Goal: Information Seeking & Learning: Check status

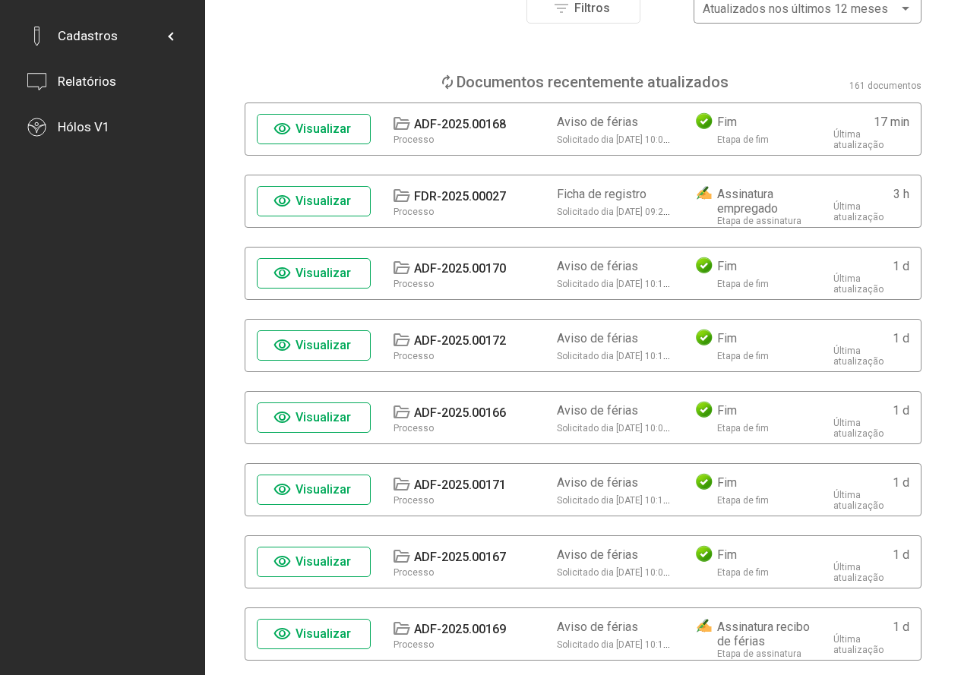
scroll to position [228, 0]
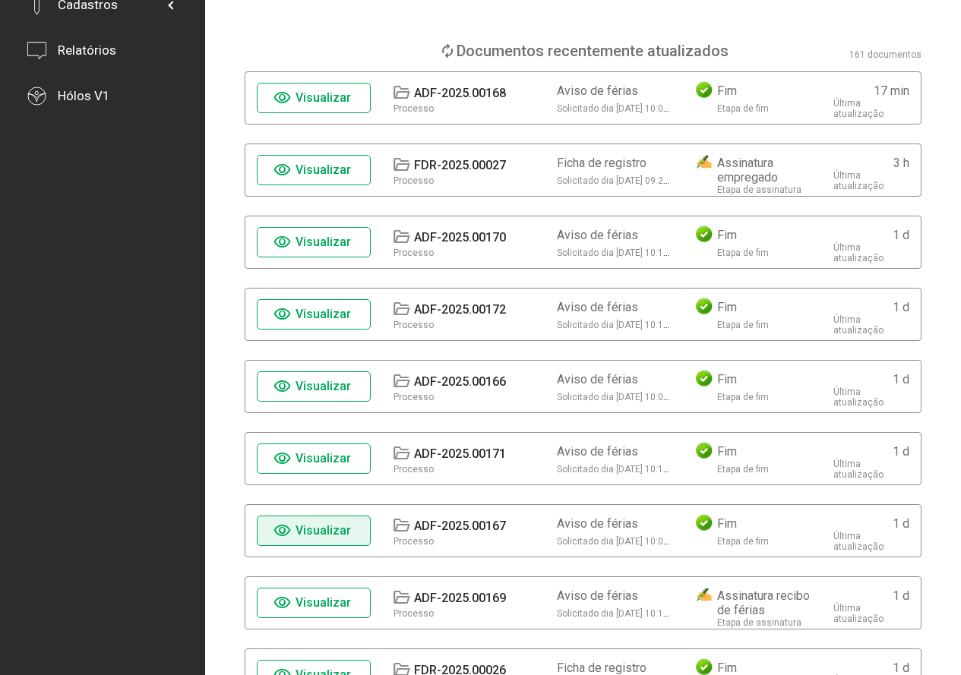
click at [340, 537] on span "Visualizar" at bounding box center [323, 531] width 55 height 14
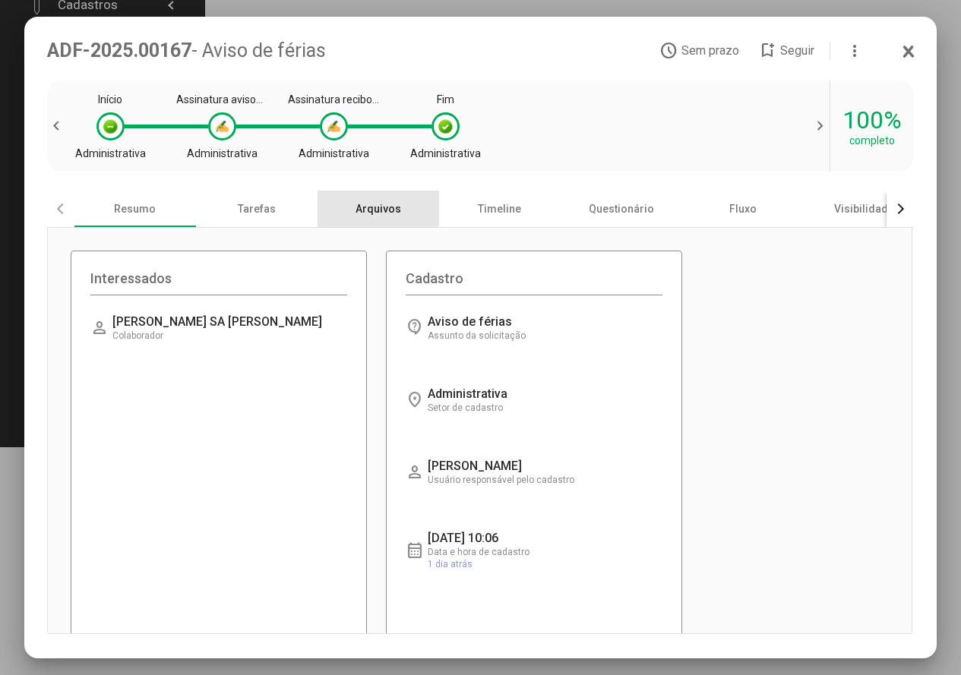
click at [377, 210] on div "Arquivos" at bounding box center [379, 209] width 122 height 36
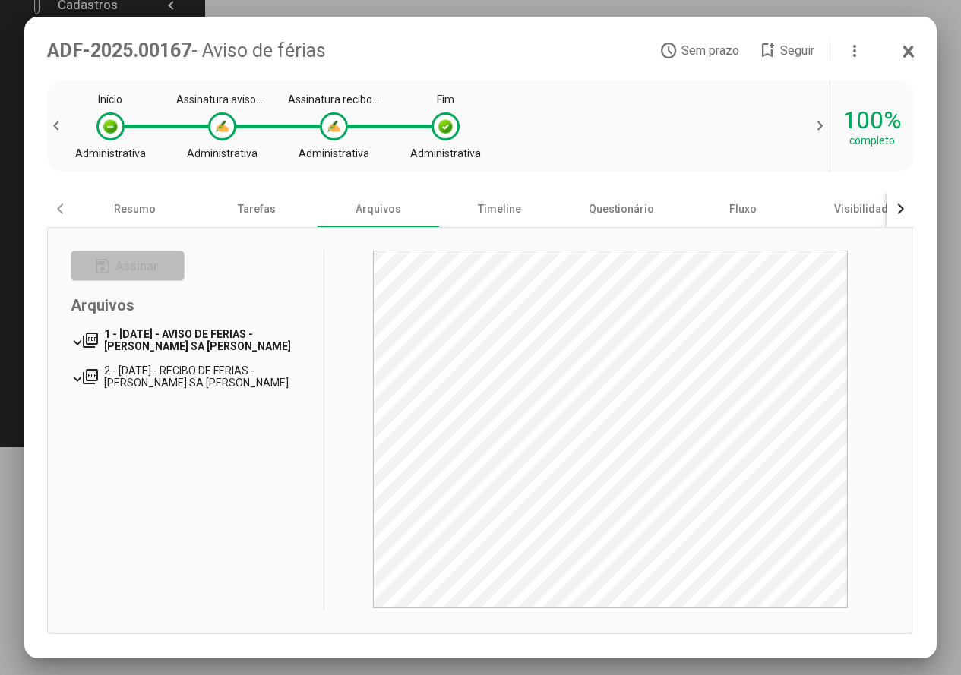
click at [214, 340] on span "1 - [DATE] - AVISO DE FERIAS - [PERSON_NAME] SA [PERSON_NAME]" at bounding box center [197, 340] width 187 height 24
click at [231, 382] on span "2 - [DATE] - RECIBO DE FERIAS - [PERSON_NAME] SA [PERSON_NAME]" at bounding box center [197, 377] width 187 height 24
click at [909, 48] on icon at bounding box center [909, 51] width 12 height 15
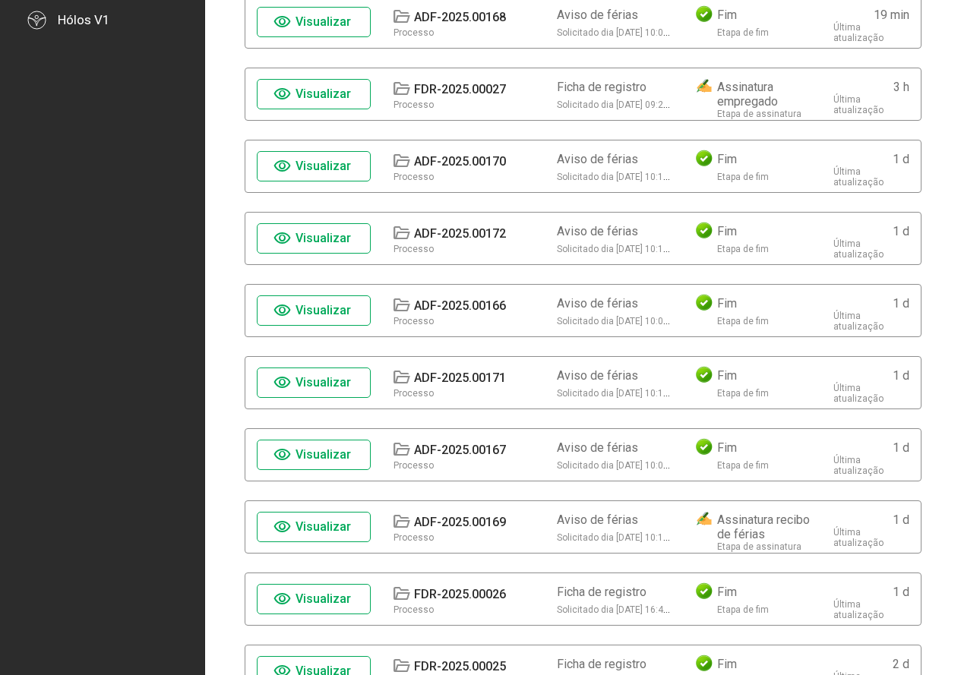
scroll to position [380, 0]
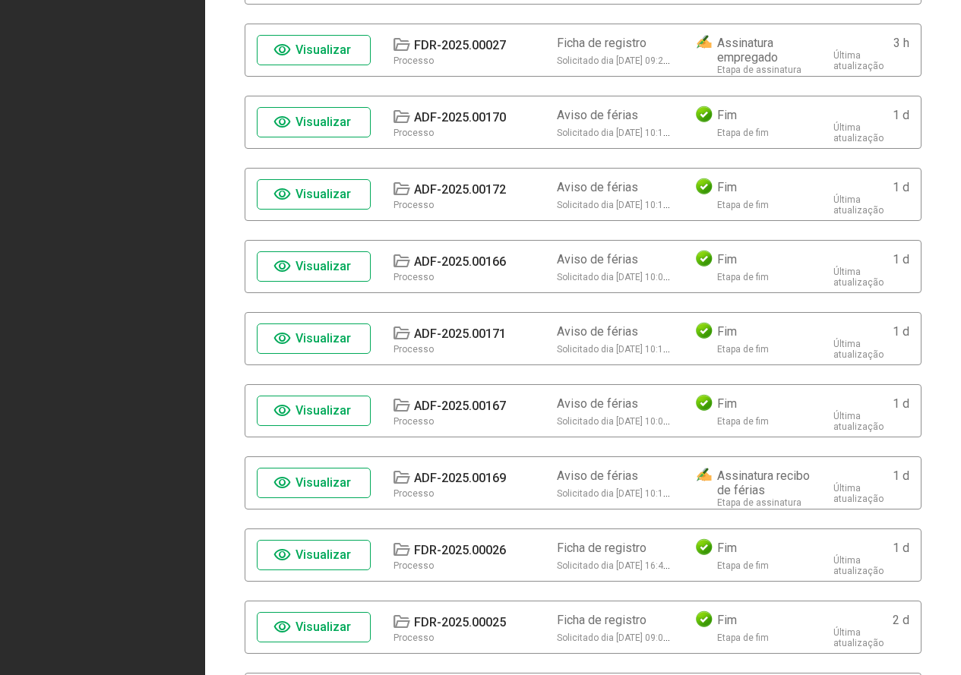
scroll to position [380, 0]
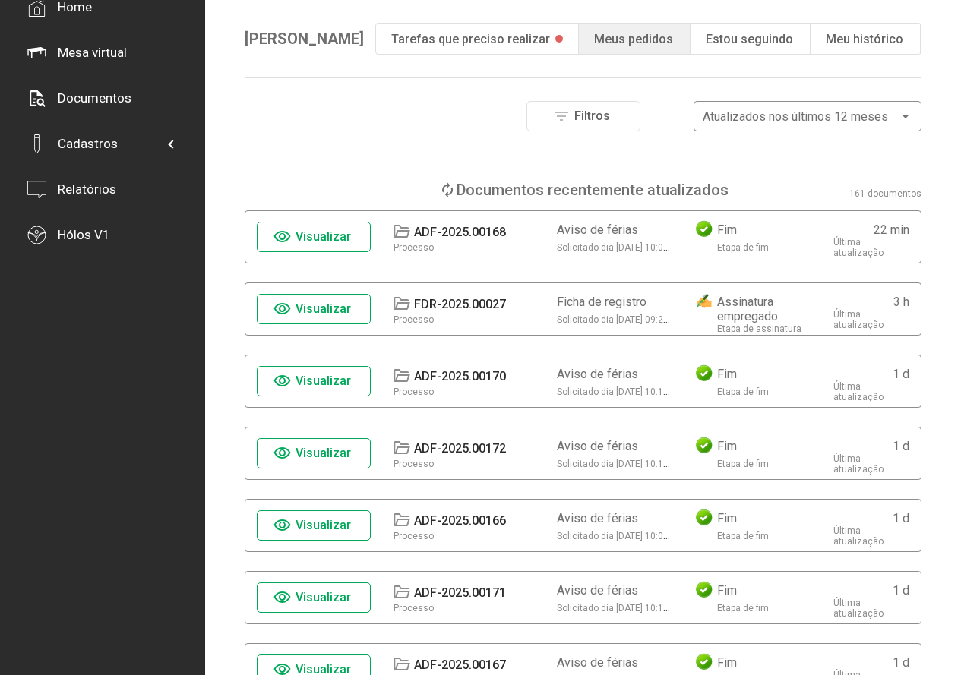
scroll to position [228, 0]
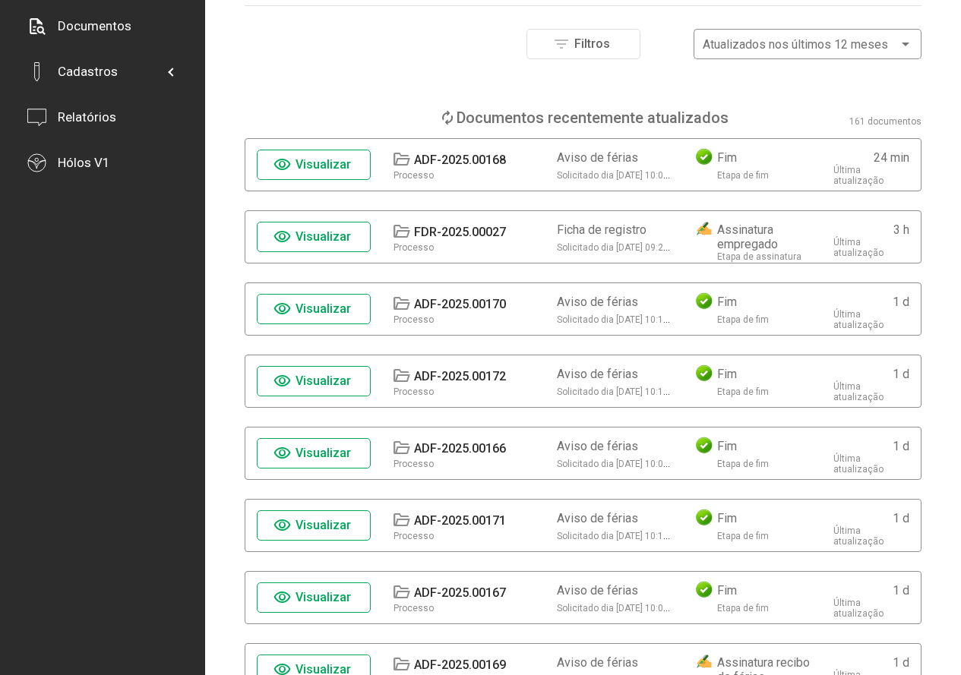
scroll to position [304, 0]
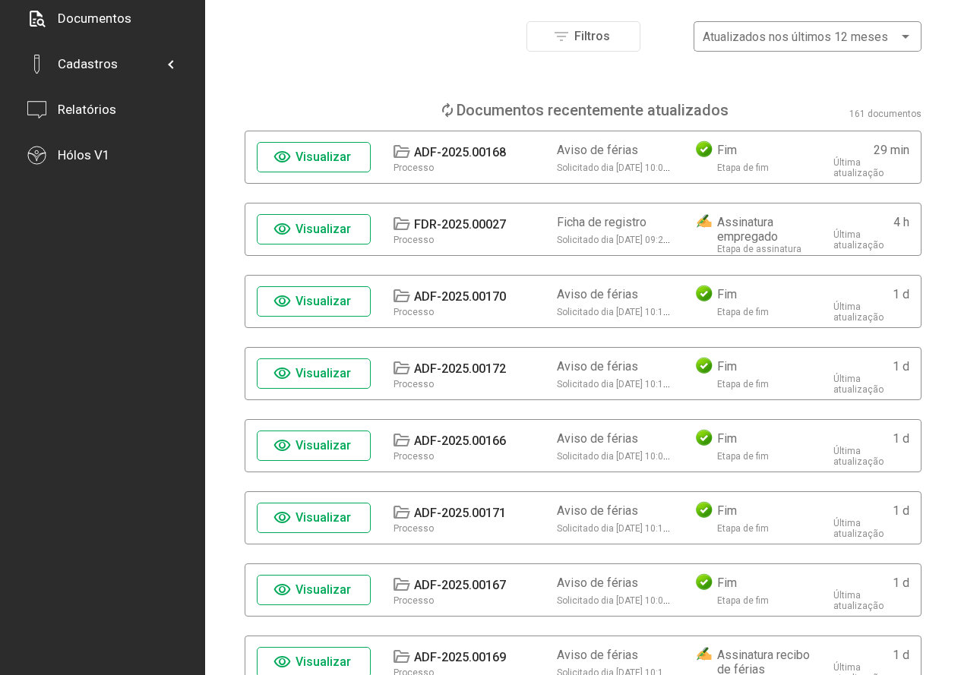
scroll to position [228, 0]
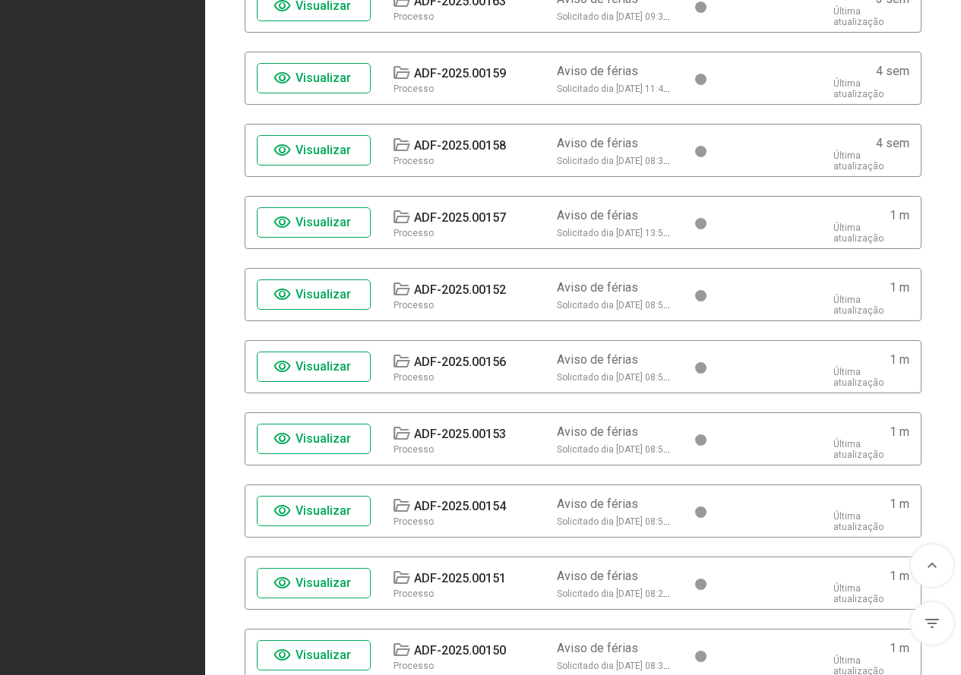
scroll to position [2022, 0]
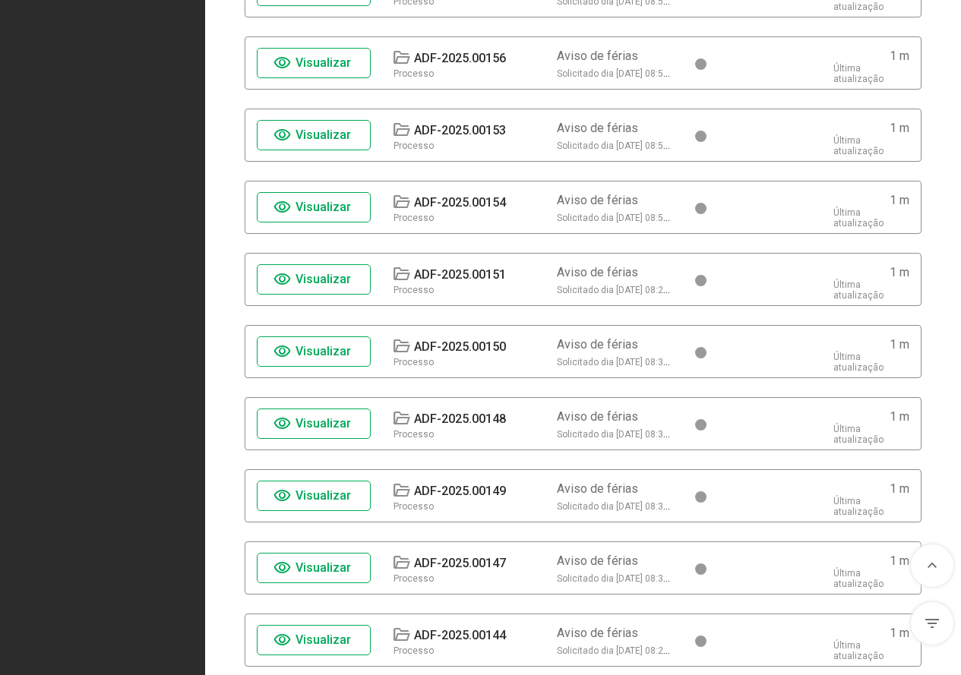
scroll to position [2071, 0]
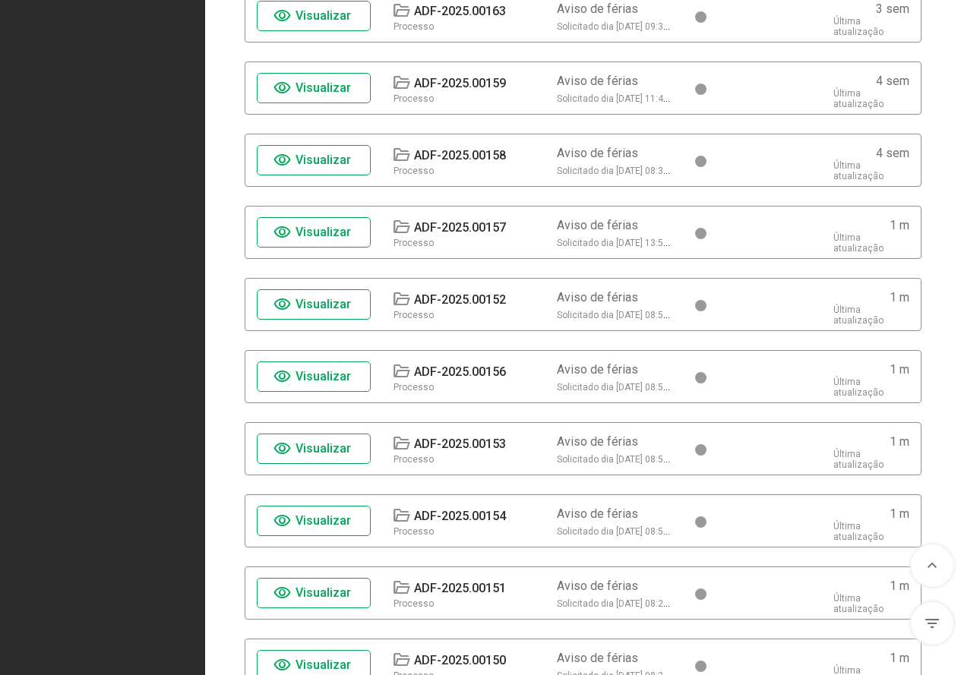
scroll to position [1976, 0]
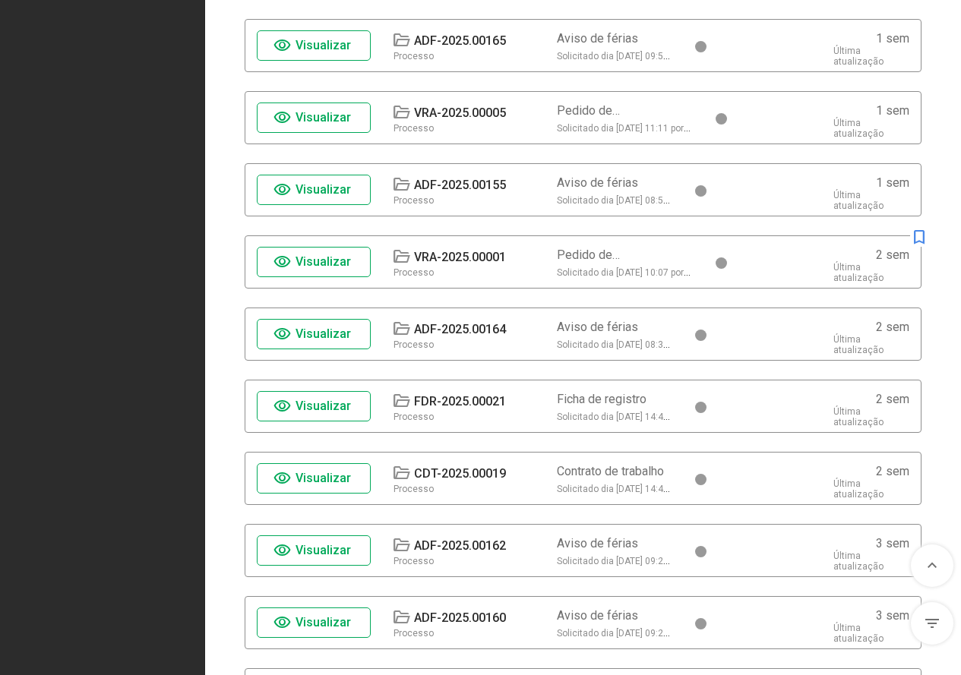
scroll to position [1216, 0]
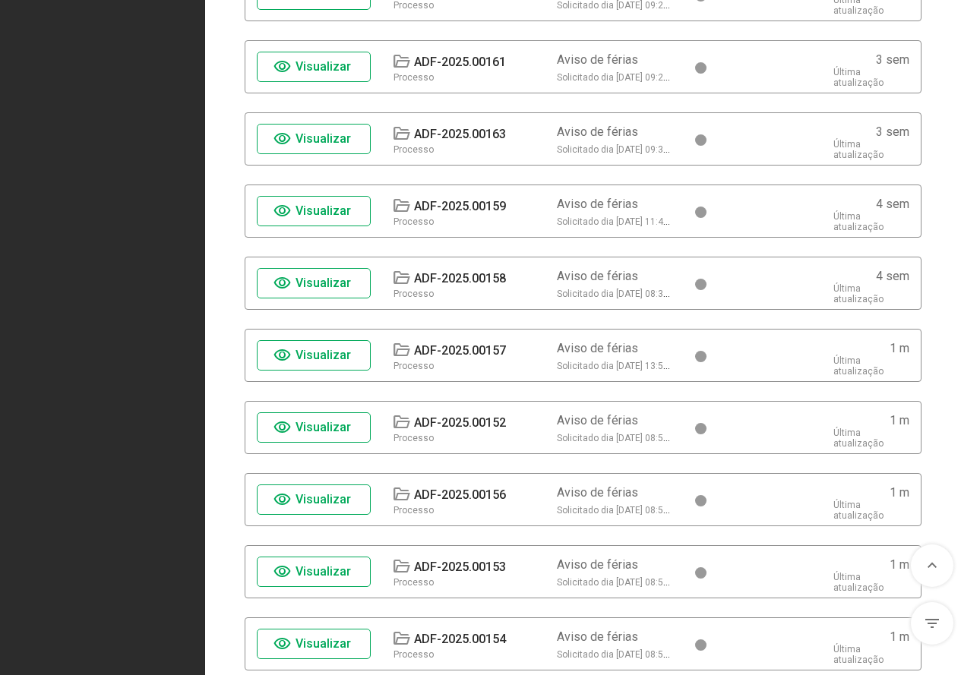
scroll to position [1900, 0]
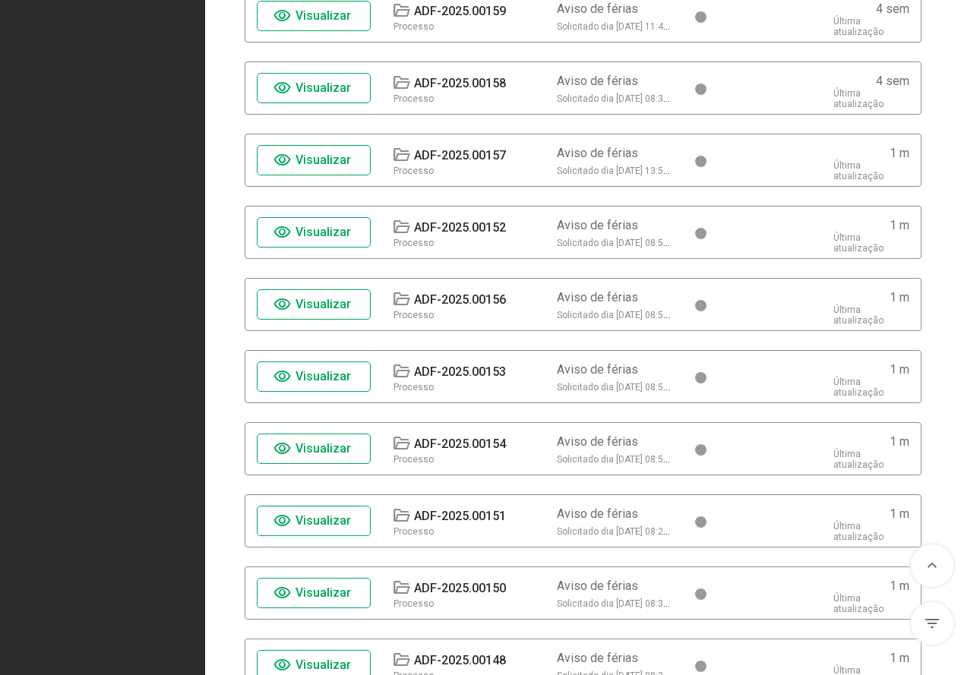
scroll to position [1976, 0]
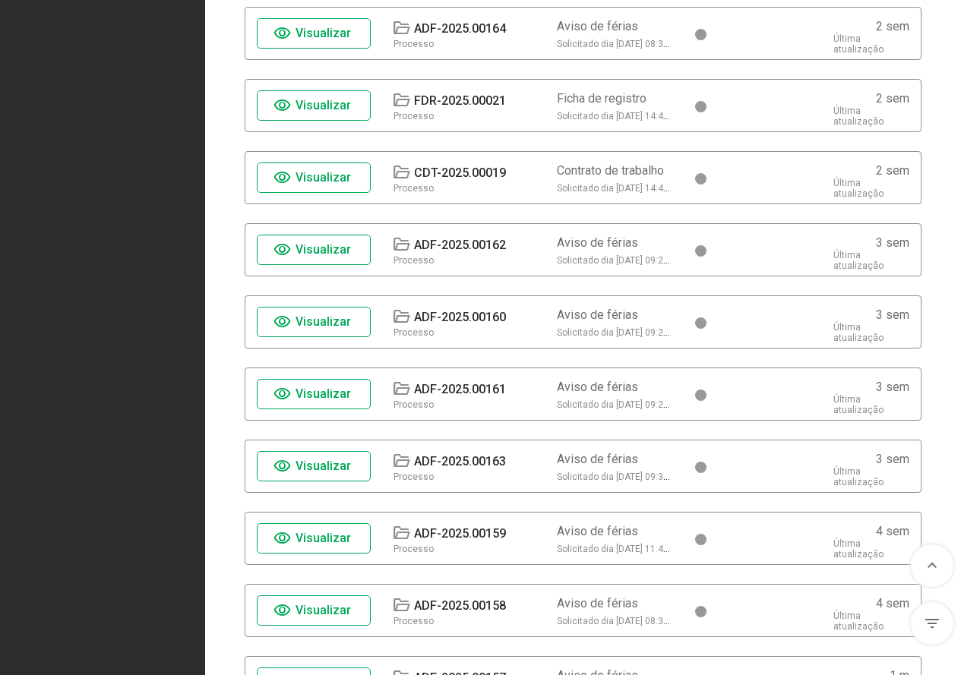
scroll to position [1596, 0]
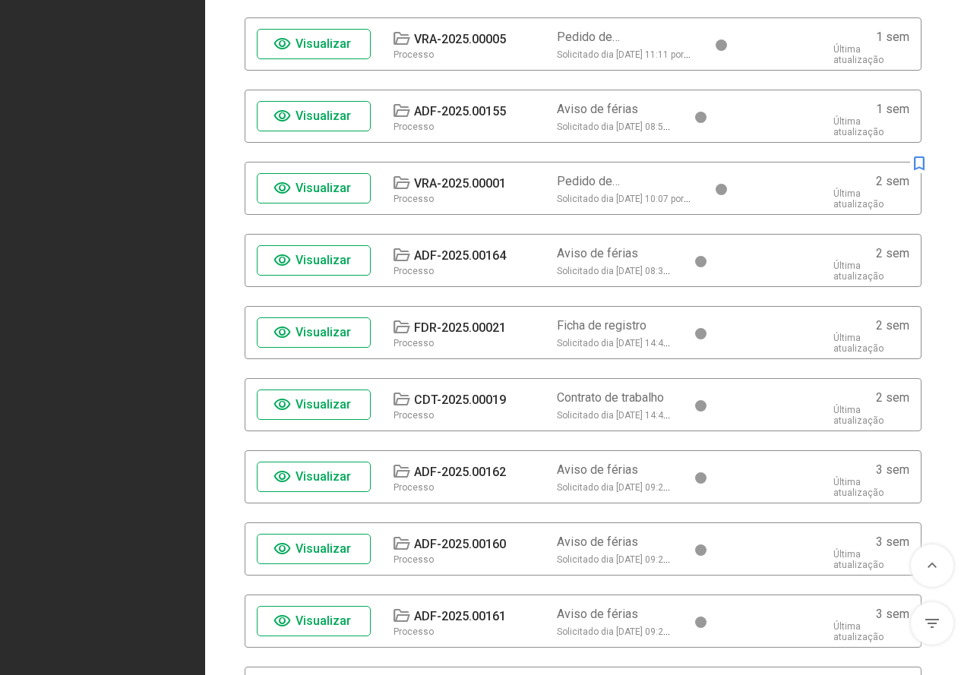
scroll to position [1672, 0]
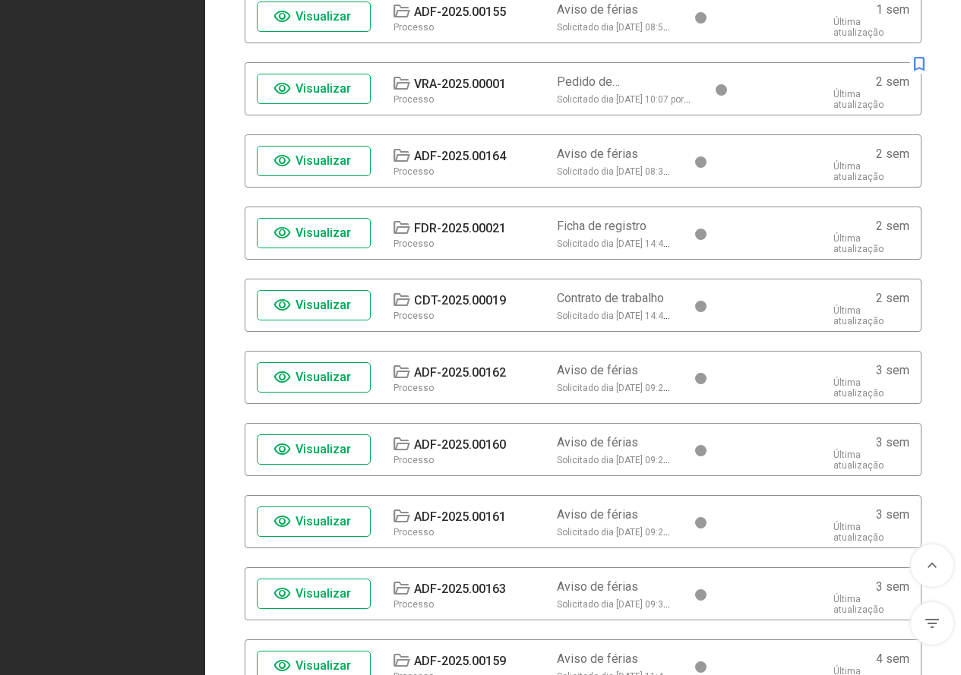
scroll to position [1444, 0]
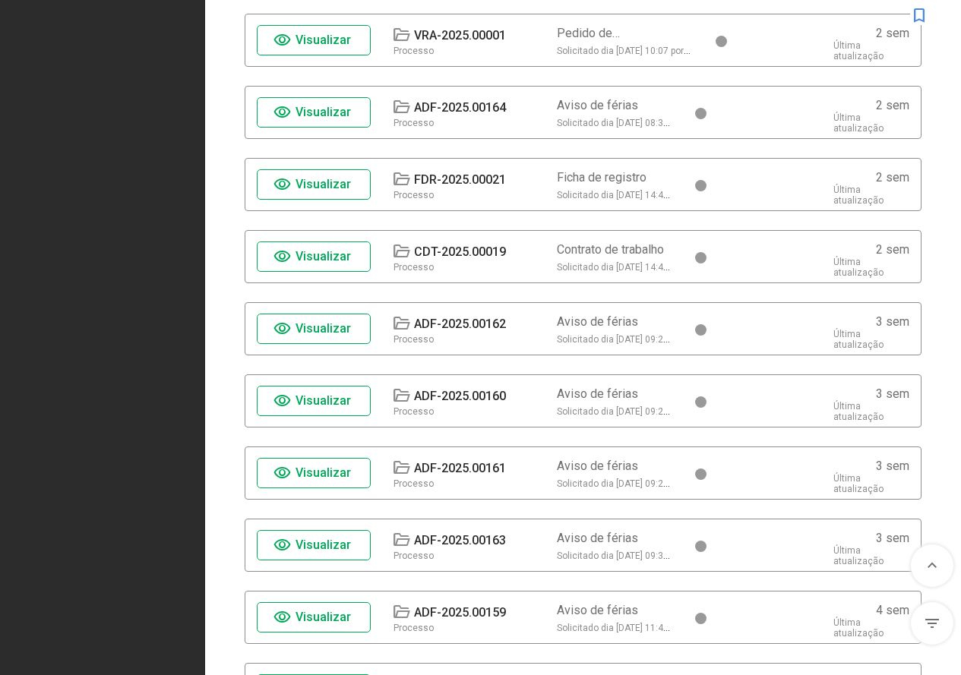
scroll to position [1444, 0]
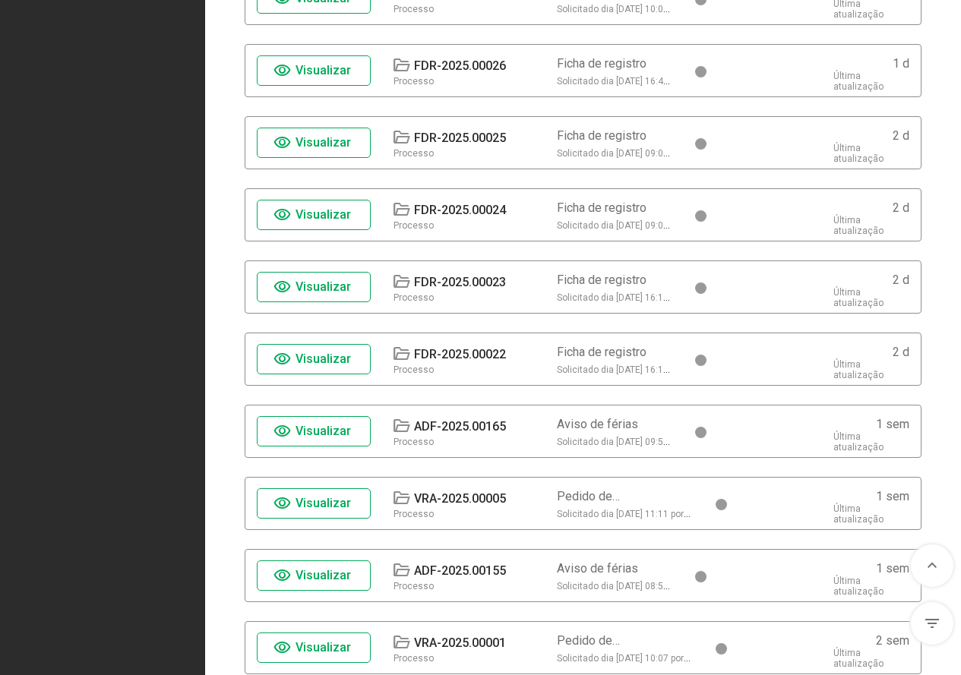
scroll to position [836, 0]
